Goal: Find specific page/section: Find specific page/section

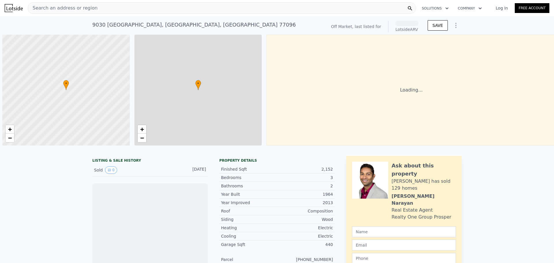
scroll to position [0, 2]
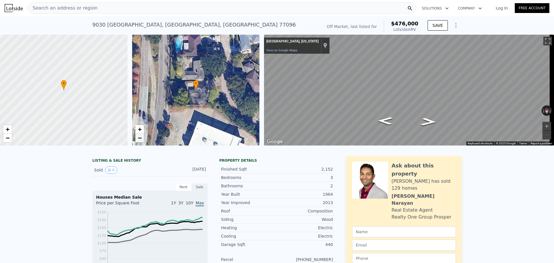
click at [140, 139] on span "−" at bounding box center [140, 137] width 4 height 7
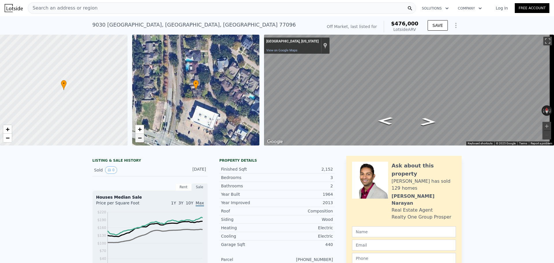
click at [140, 139] on span "−" at bounding box center [140, 137] width 4 height 7
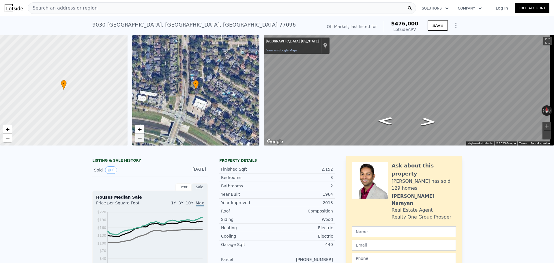
click at [140, 139] on span "−" at bounding box center [140, 137] width 4 height 7
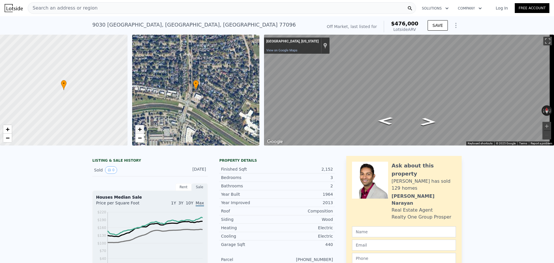
click at [141, 129] on span "+" at bounding box center [140, 128] width 4 height 7
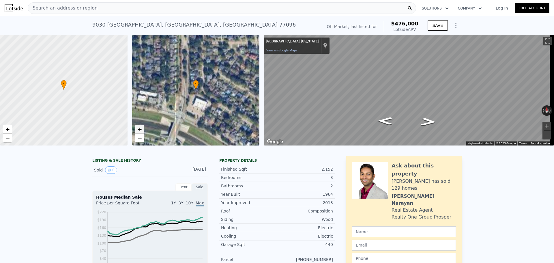
click at [141, 129] on span "+" at bounding box center [140, 128] width 4 height 7
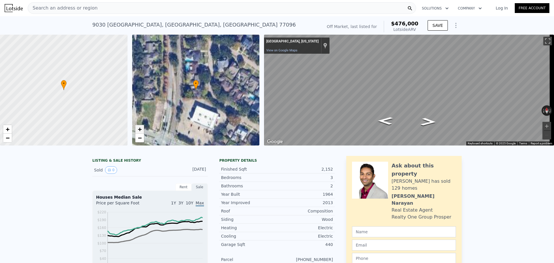
click at [141, 129] on span "+" at bounding box center [140, 128] width 4 height 7
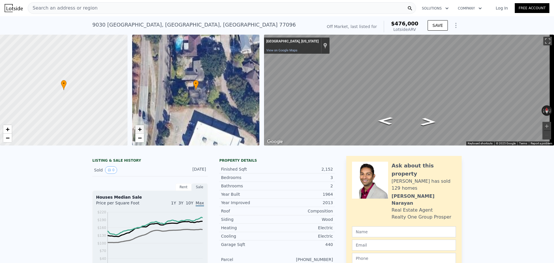
click at [141, 129] on span "+" at bounding box center [140, 128] width 4 height 7
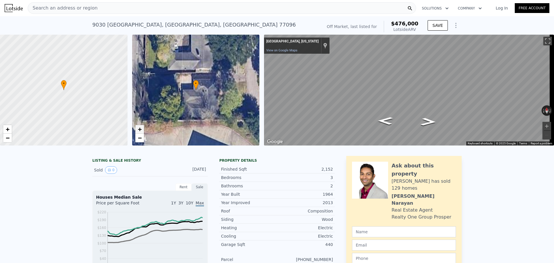
click at [141, 129] on span "+" at bounding box center [140, 128] width 4 height 7
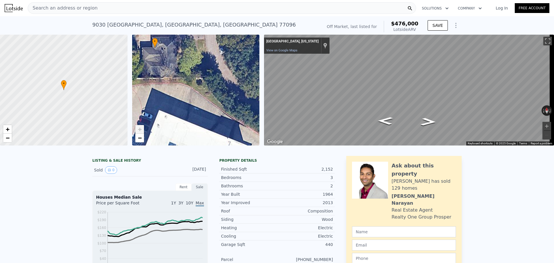
drag, startPoint x: 189, startPoint y: 126, endPoint x: 148, endPoint y: 84, distance: 58.7
click at [148, 84] on div "• + −" at bounding box center [195, 90] width 127 height 111
drag, startPoint x: 90, startPoint y: 84, endPoint x: 96, endPoint y: 94, distance: 11.2
click at [96, 94] on div at bounding box center [64, 89] width 153 height 133
click at [8, 130] on span "+" at bounding box center [8, 128] width 4 height 7
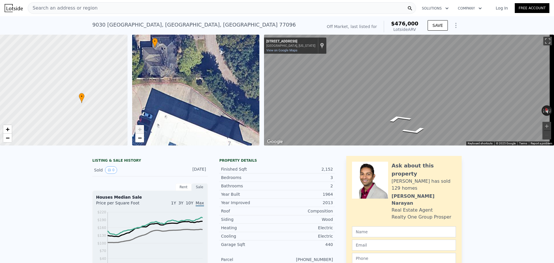
drag, startPoint x: 96, startPoint y: 123, endPoint x: 103, endPoint y: 116, distance: 9.8
click at [103, 116] on div at bounding box center [63, 90] width 153 height 133
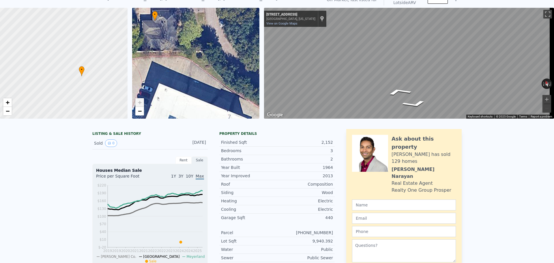
scroll to position [2, 0]
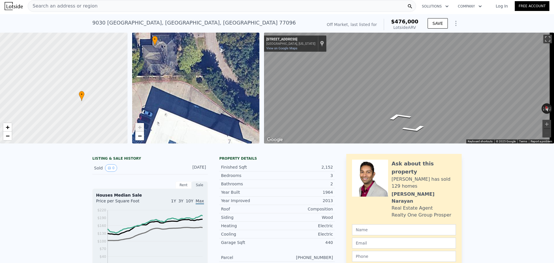
click at [118, 8] on div "Search an address or region" at bounding box center [222, 6] width 388 height 12
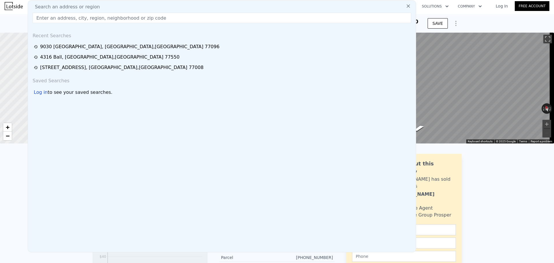
click at [59, 5] on span "Search an address or region" at bounding box center [65, 6] width 70 height 7
click at [57, 20] on input "text" at bounding box center [222, 18] width 378 height 10
paste input "8713 Timberside 77025"
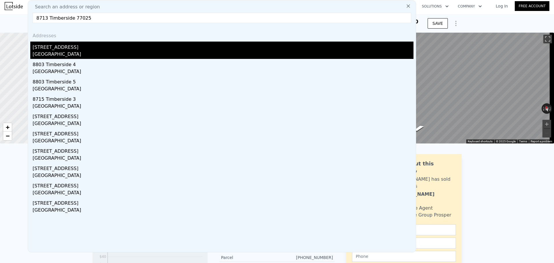
type input "8713 Timberside 77025"
click at [55, 46] on div "[STREET_ADDRESS]" at bounding box center [223, 46] width 381 height 9
